Goal: Task Accomplishment & Management: Use online tool/utility

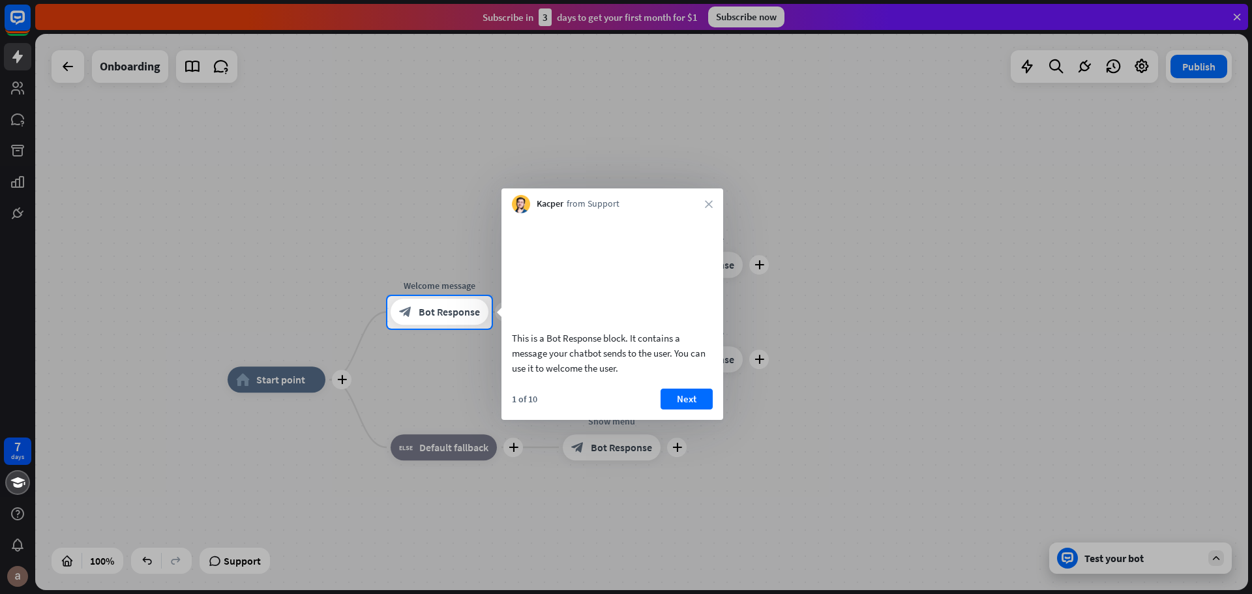
click at [616, 301] on video at bounding box center [612, 270] width 201 height 100
click at [889, 307] on div at bounding box center [872, 312] width 760 height 33
click at [691, 410] on button "Next" at bounding box center [687, 399] width 52 height 21
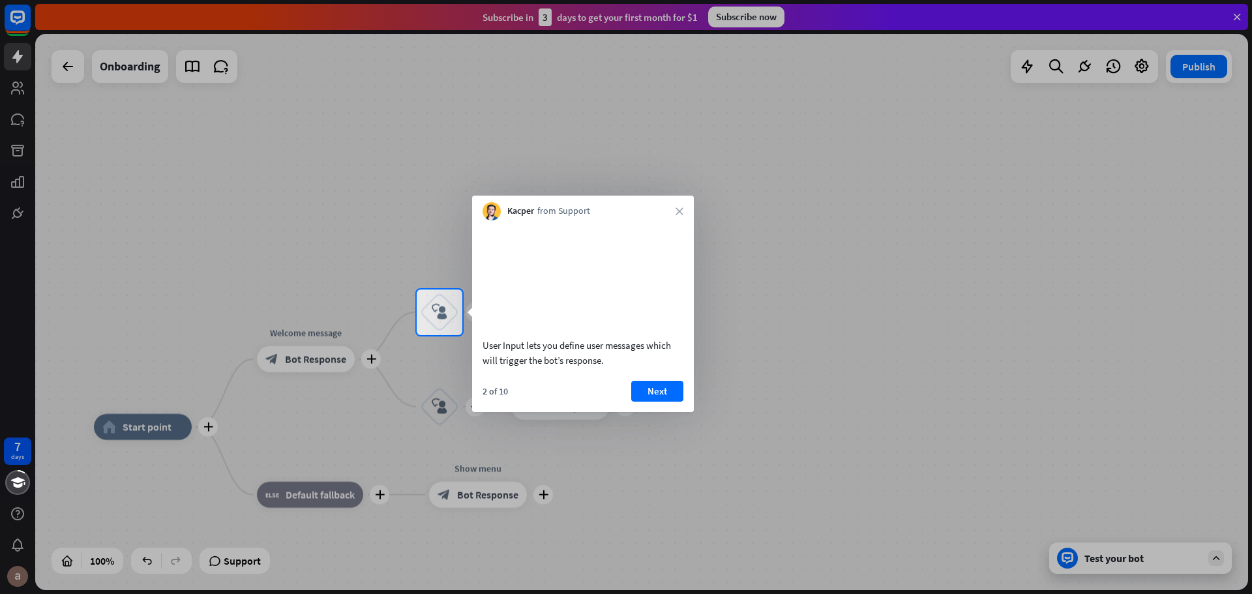
click at [563, 307] on video at bounding box center [583, 277] width 201 height 100
click at [553, 320] on video at bounding box center [583, 277] width 201 height 100
click at [667, 402] on button "Next" at bounding box center [657, 391] width 52 height 21
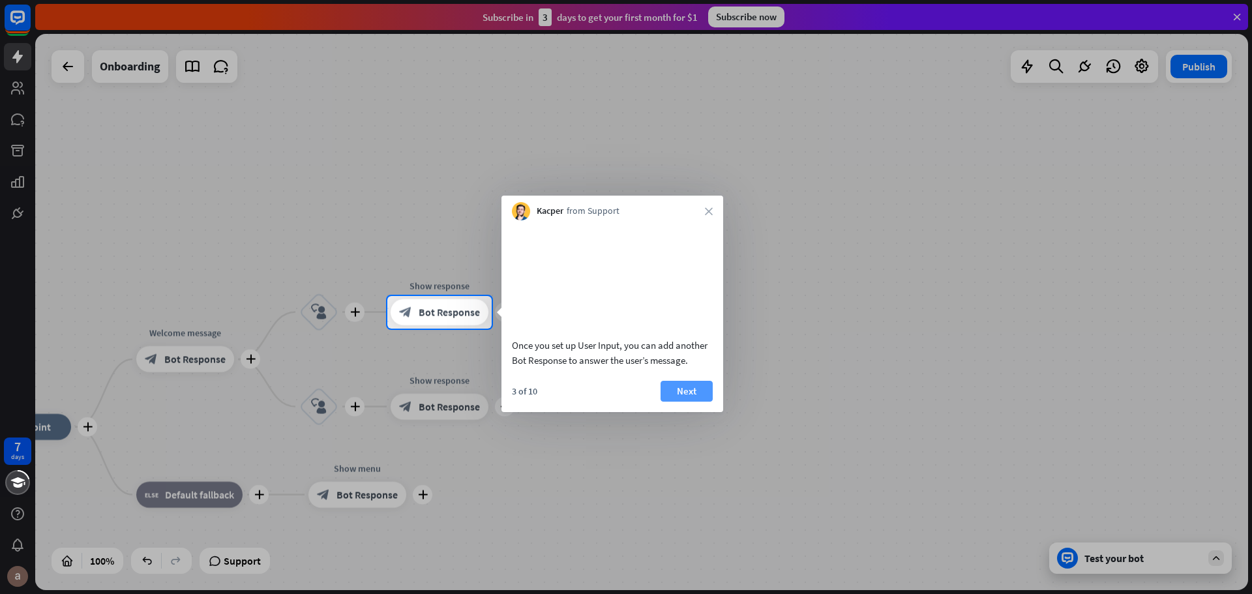
click at [689, 402] on button "Next" at bounding box center [687, 391] width 52 height 21
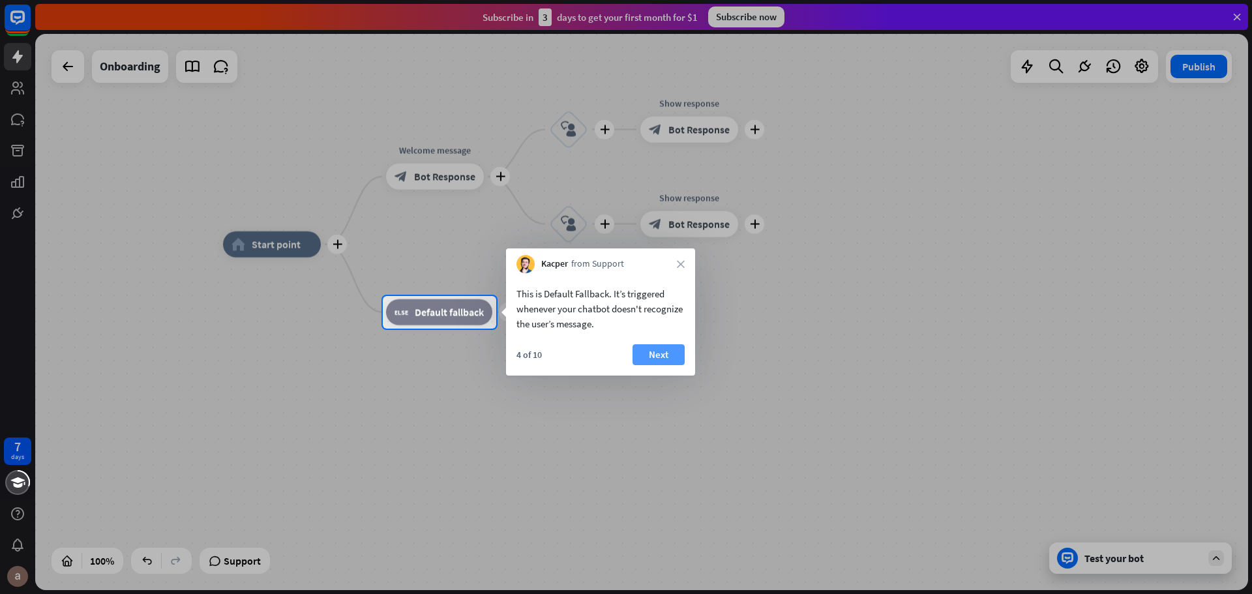
click at [678, 351] on button "Next" at bounding box center [659, 354] width 52 height 21
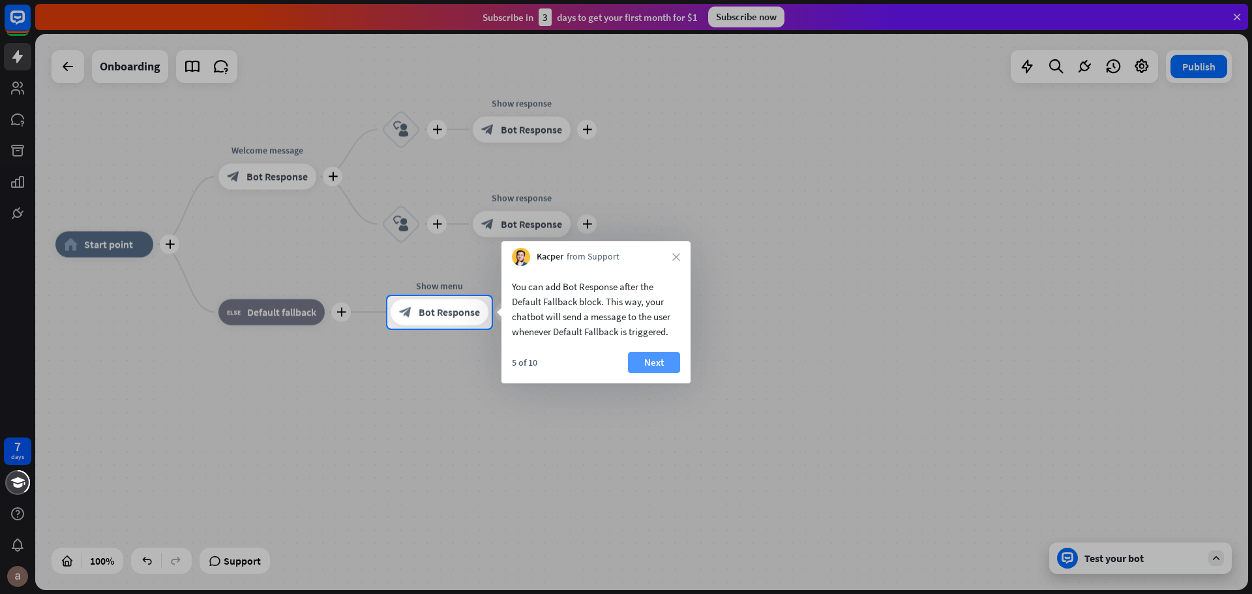
click at [665, 356] on button "Next" at bounding box center [654, 362] width 52 height 21
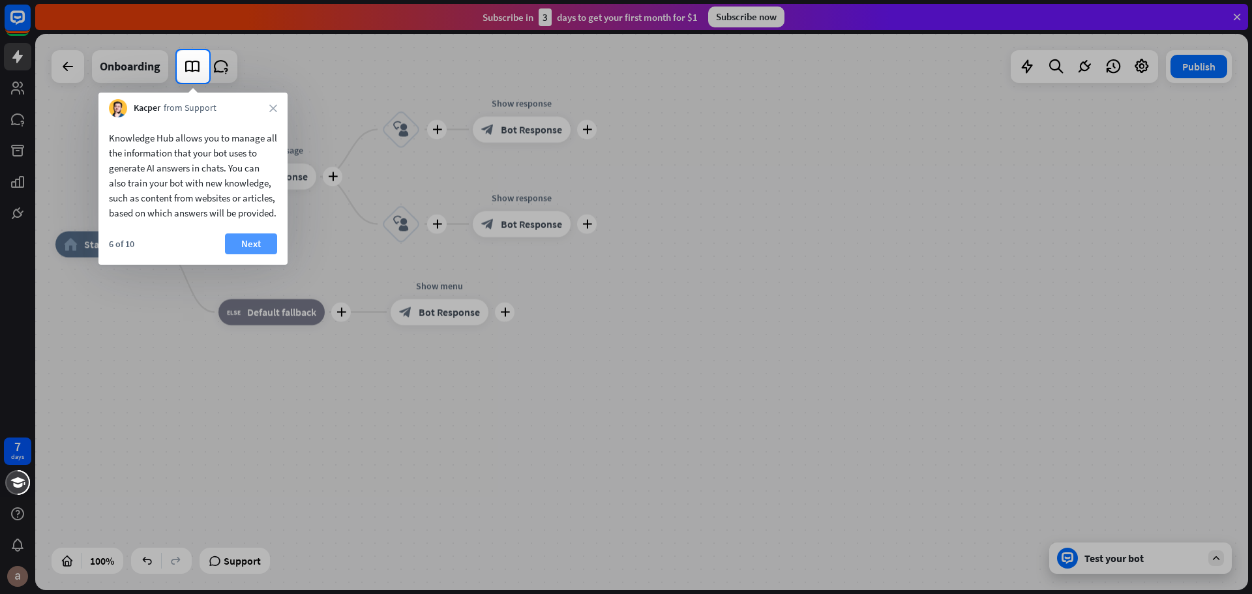
click at [258, 254] on button "Next" at bounding box center [251, 243] width 52 height 21
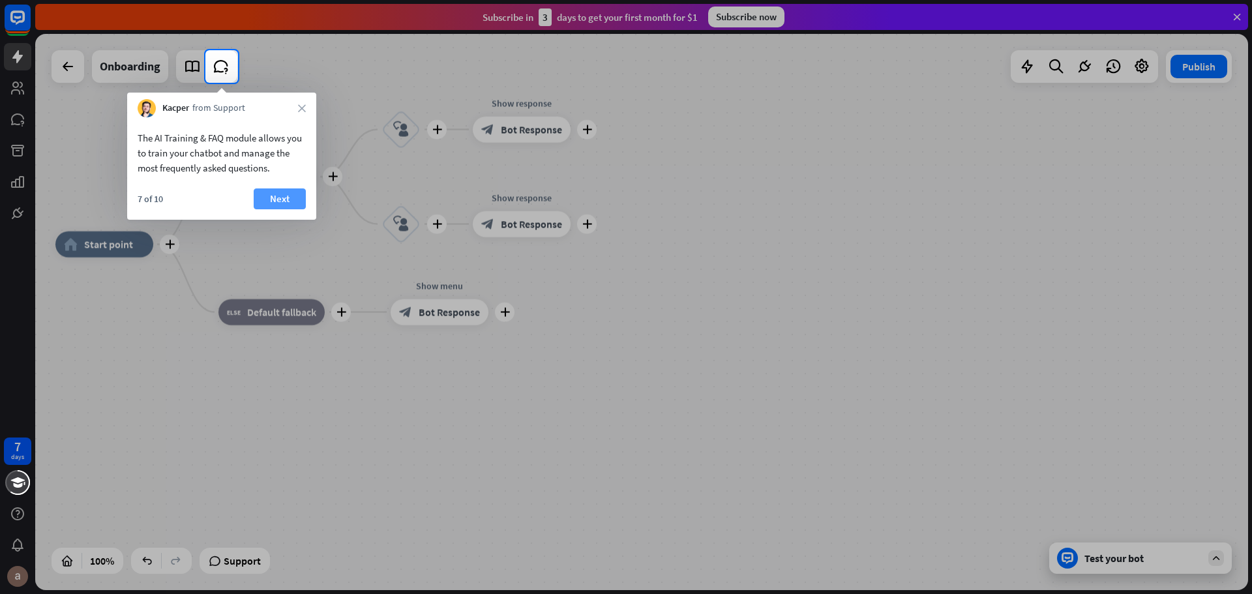
click at [269, 196] on button "Next" at bounding box center [280, 198] width 52 height 21
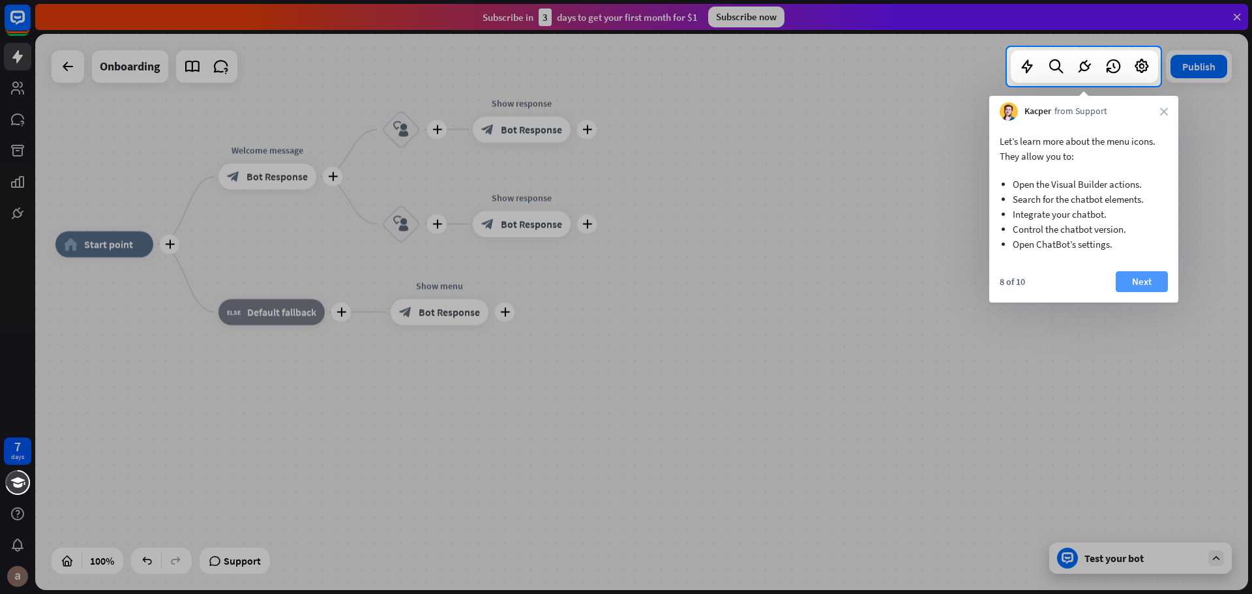
click at [1135, 284] on button "Next" at bounding box center [1142, 281] width 52 height 21
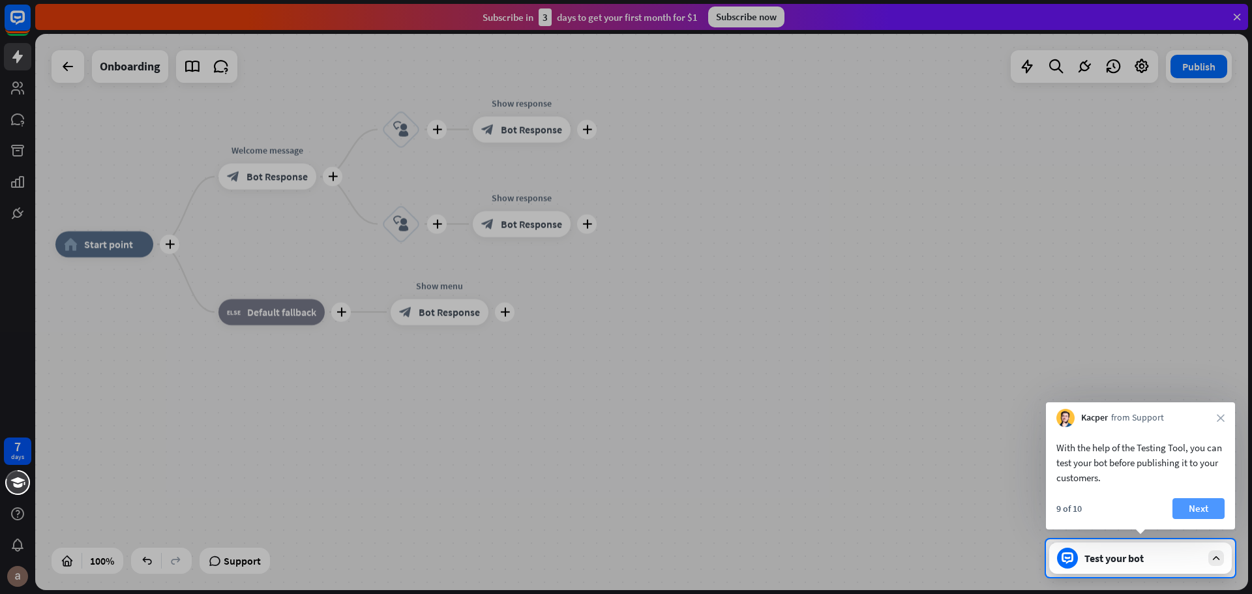
click at [1204, 502] on button "Next" at bounding box center [1199, 508] width 52 height 21
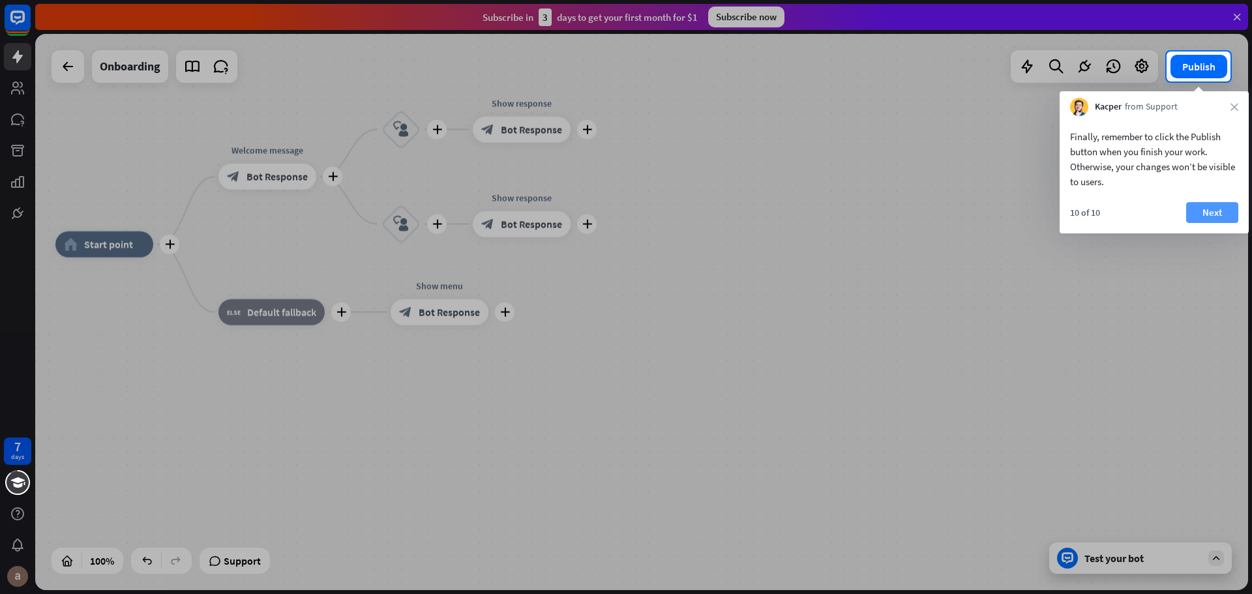
click at [1216, 217] on button "Next" at bounding box center [1212, 212] width 52 height 21
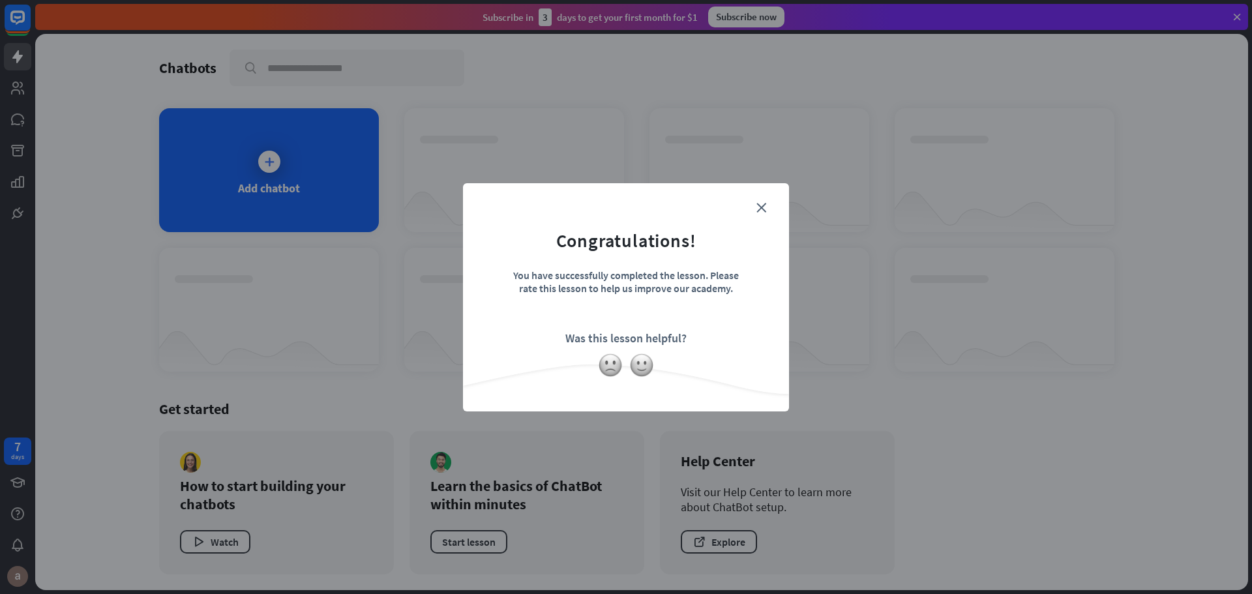
click at [672, 385] on div "close Congratulations! You have successfully completed the lesson. Please rate …" at bounding box center [626, 297] width 326 height 228
click at [757, 206] on icon "close" at bounding box center [762, 208] width 10 height 10
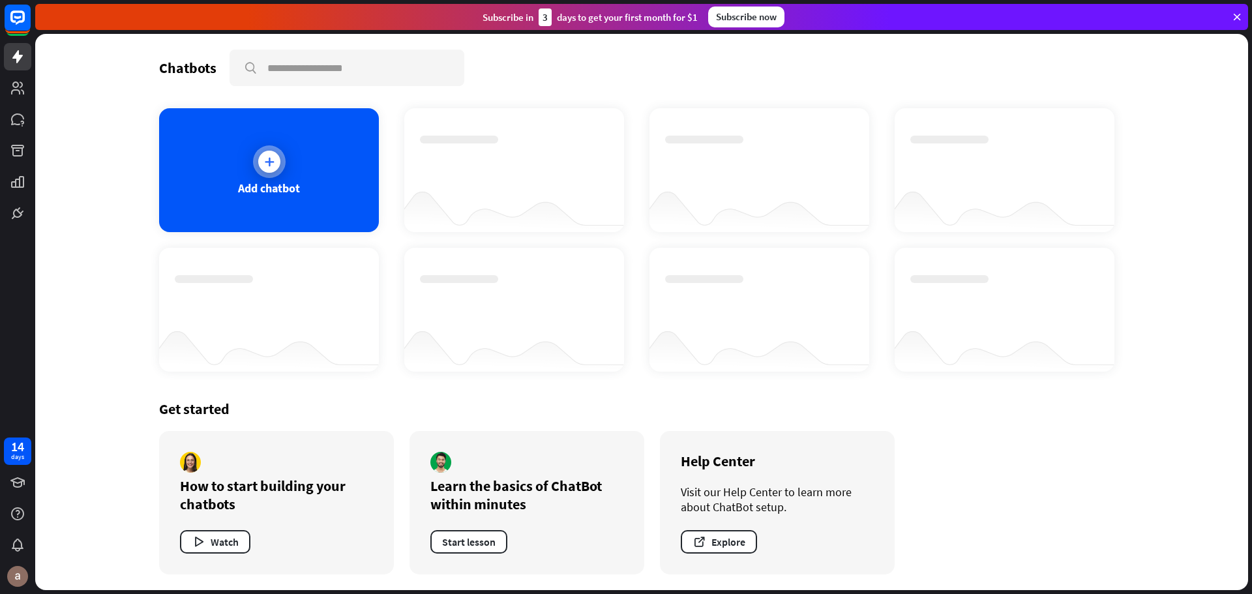
click at [284, 164] on div at bounding box center [269, 161] width 33 height 33
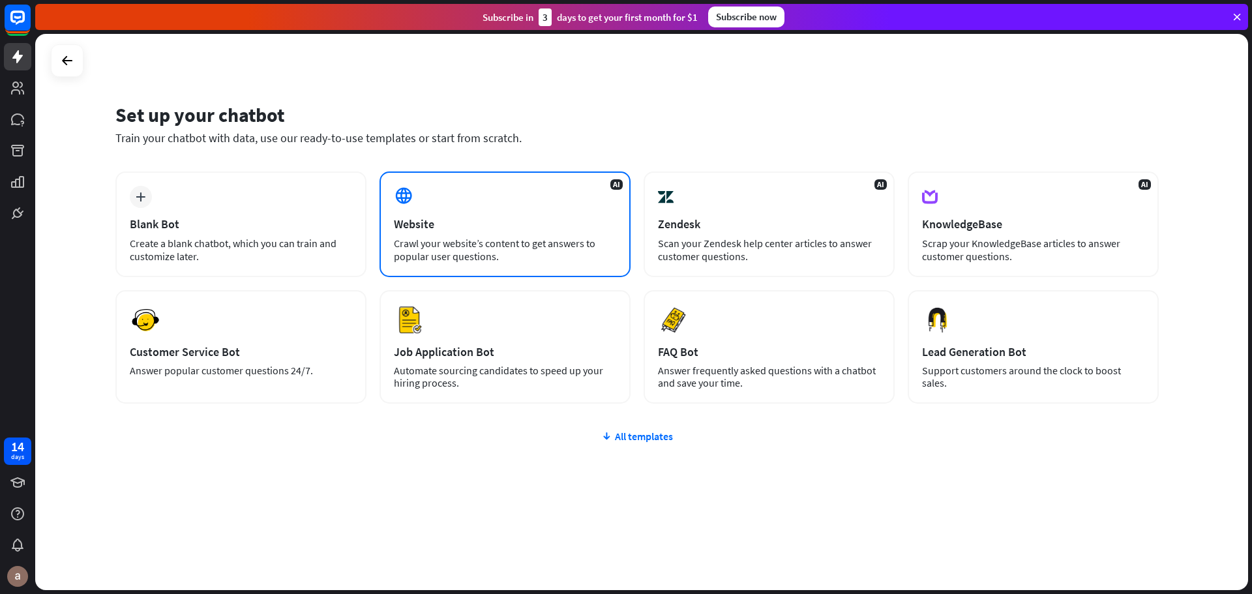
click at [505, 237] on div "Crawl your website’s content to get answers to popular user questions." at bounding box center [505, 250] width 222 height 26
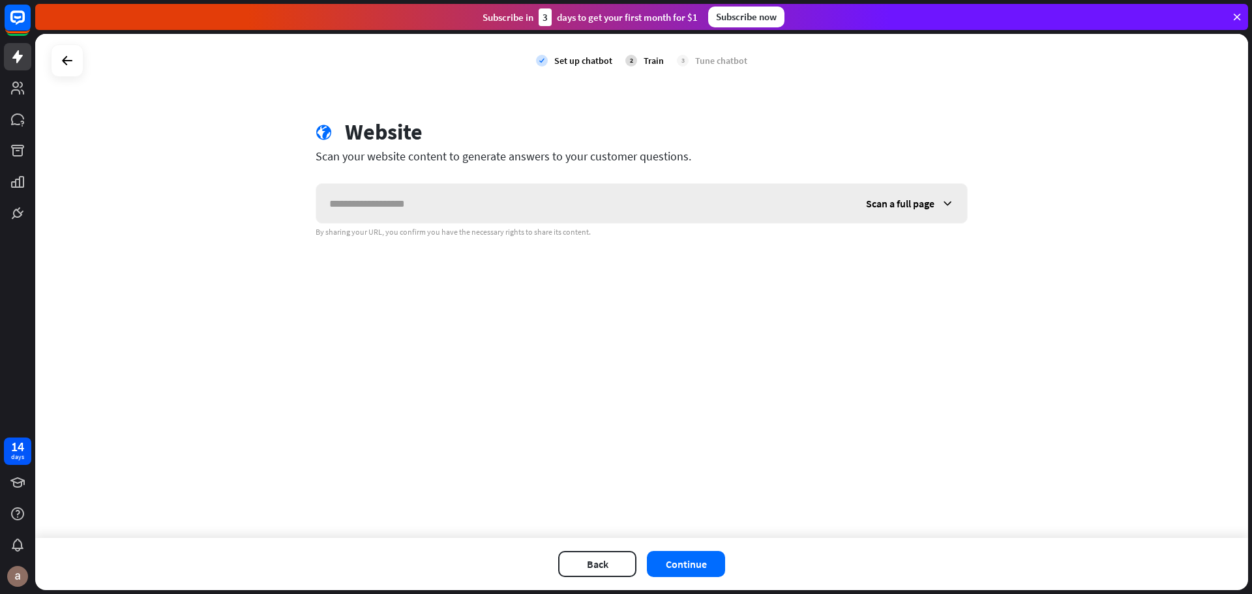
click at [917, 207] on span "Scan a full page" at bounding box center [900, 203] width 68 height 13
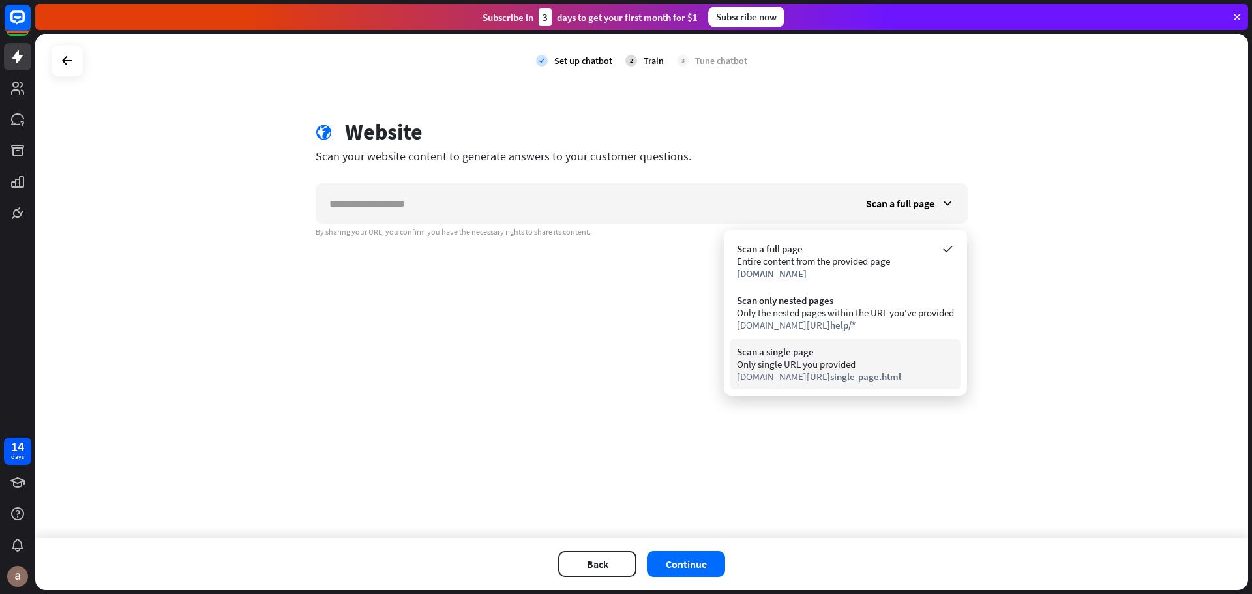
click at [796, 367] on div "Only single URL you provided" at bounding box center [845, 364] width 217 height 12
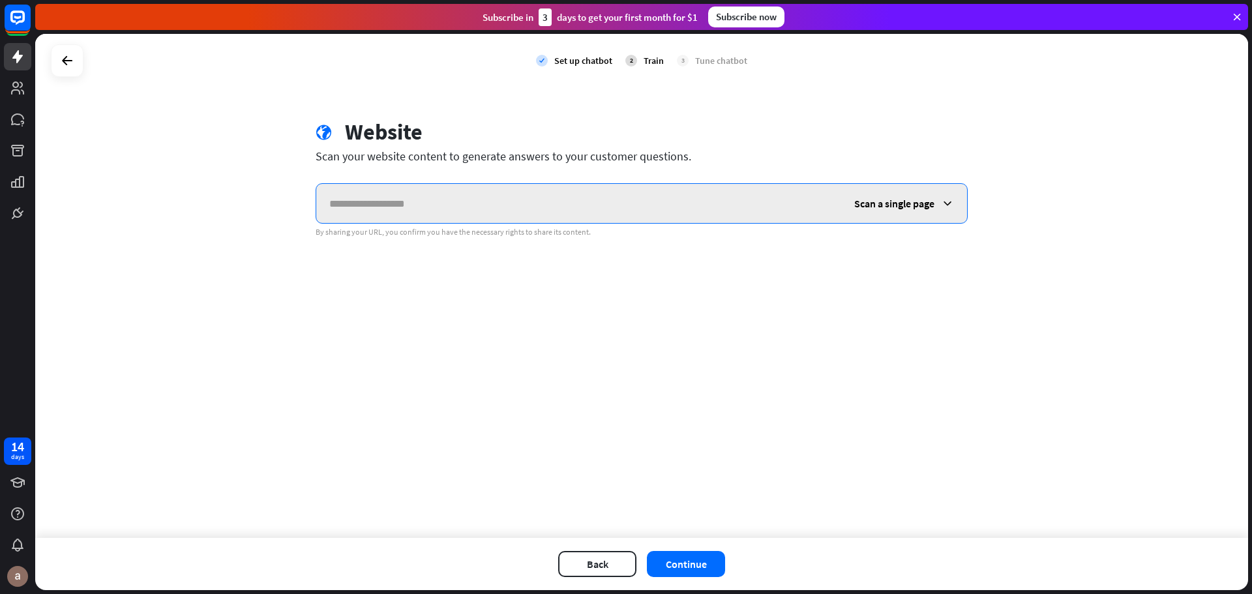
click at [398, 199] on input "text" at bounding box center [578, 203] width 525 height 39
click at [413, 211] on input "text" at bounding box center [578, 203] width 525 height 39
type input "********"
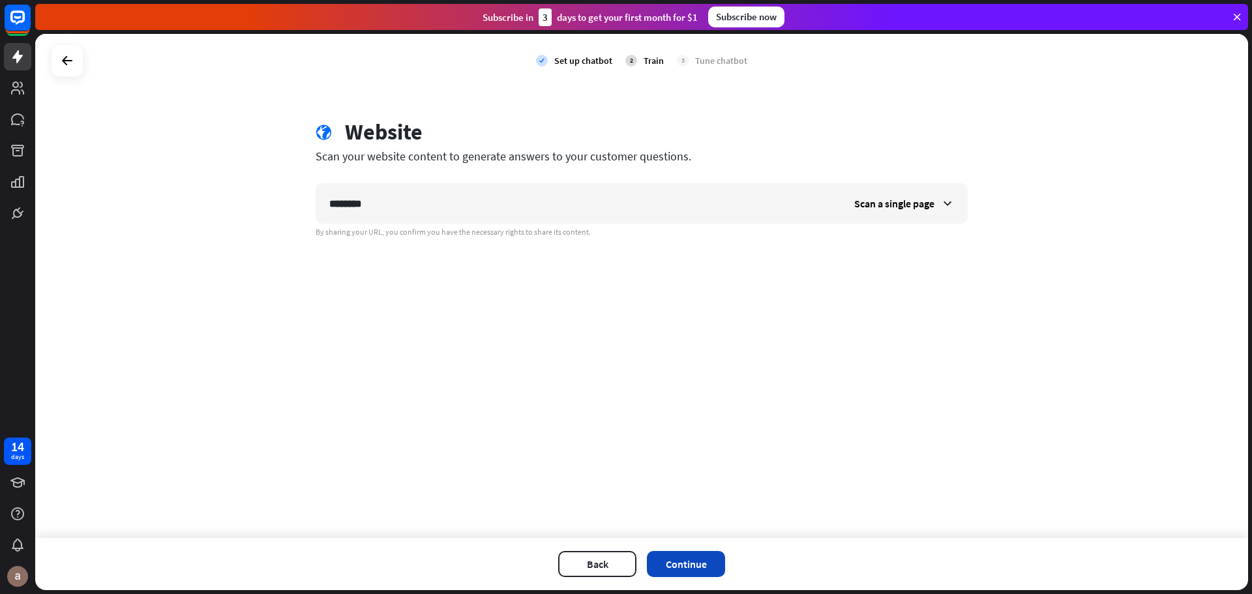
click at [677, 568] on button "Continue" at bounding box center [686, 564] width 78 height 26
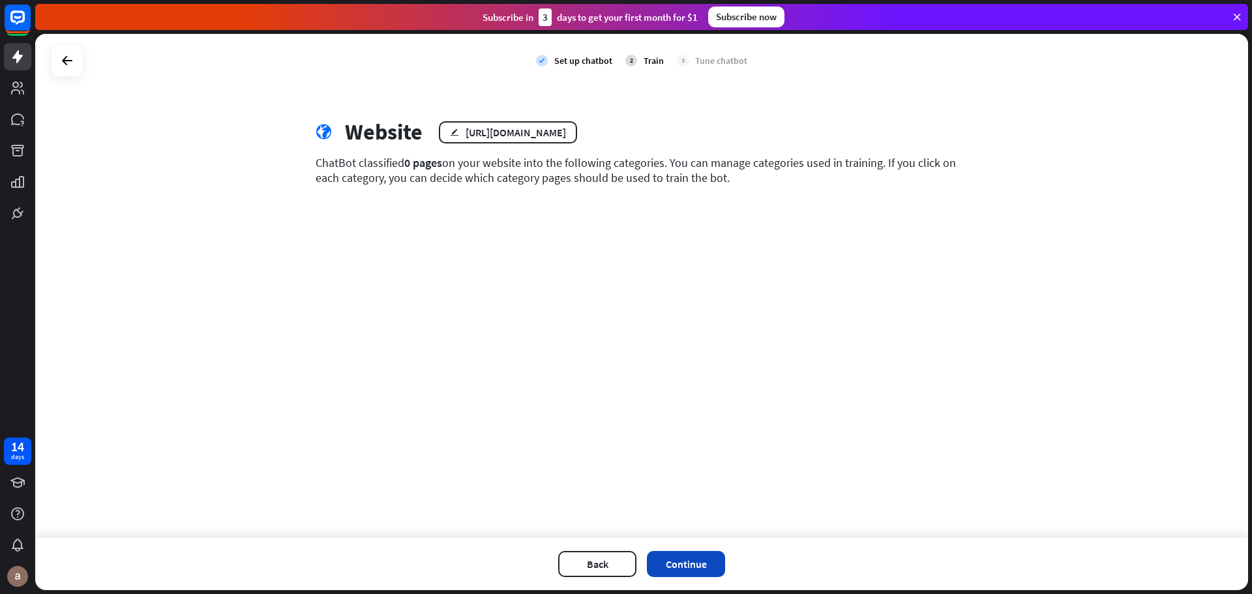
click at [707, 569] on button "Continue" at bounding box center [686, 564] width 78 height 26
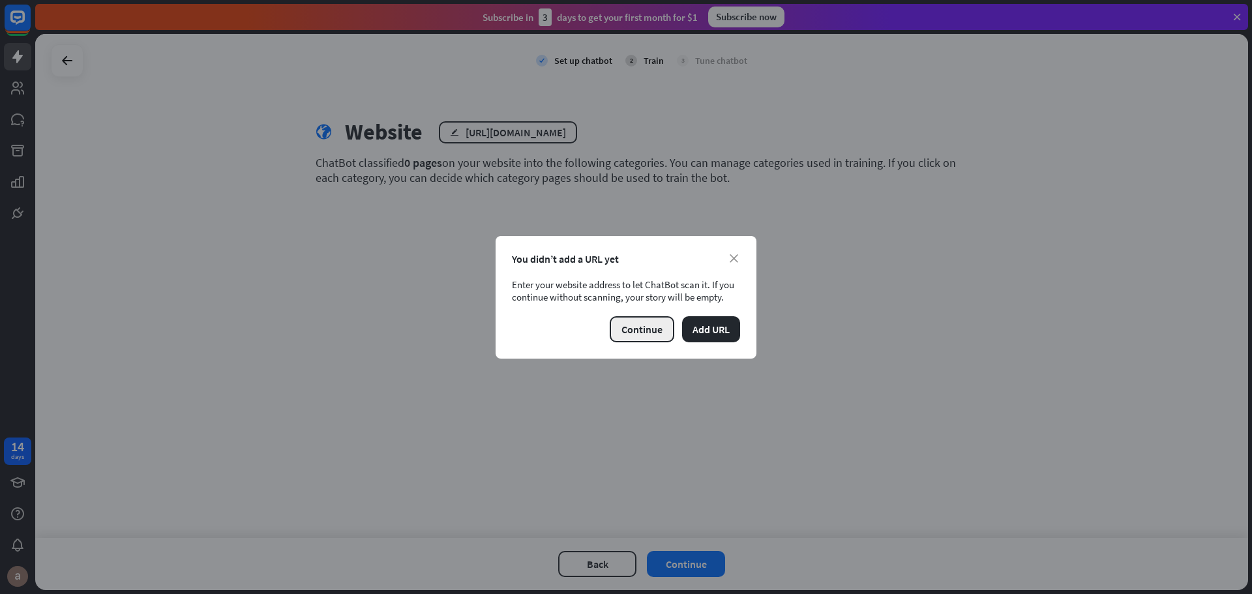
click at [651, 333] on button "Continue" at bounding box center [642, 329] width 65 height 26
